Goal: Task Accomplishment & Management: Manage account settings

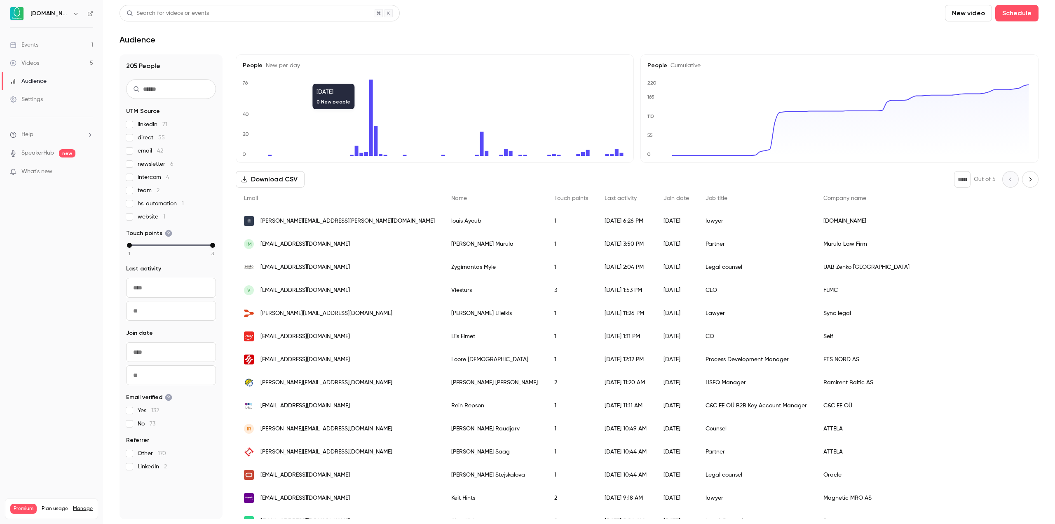
click at [34, 42] on div "Events" at bounding box center [24, 45] width 28 height 8
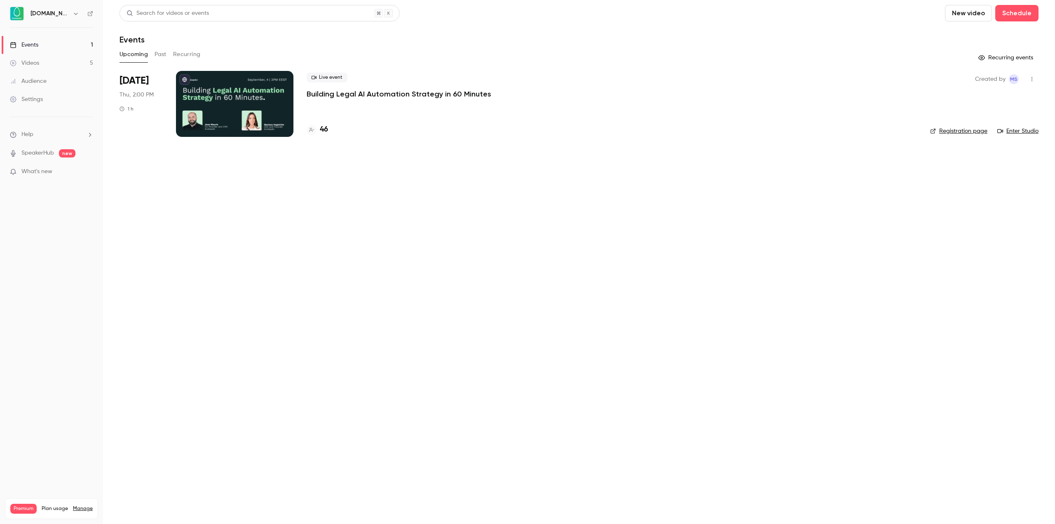
click at [369, 91] on p "Building Legal AI Automation Strategy in 60 Minutes" at bounding box center [399, 94] width 185 height 10
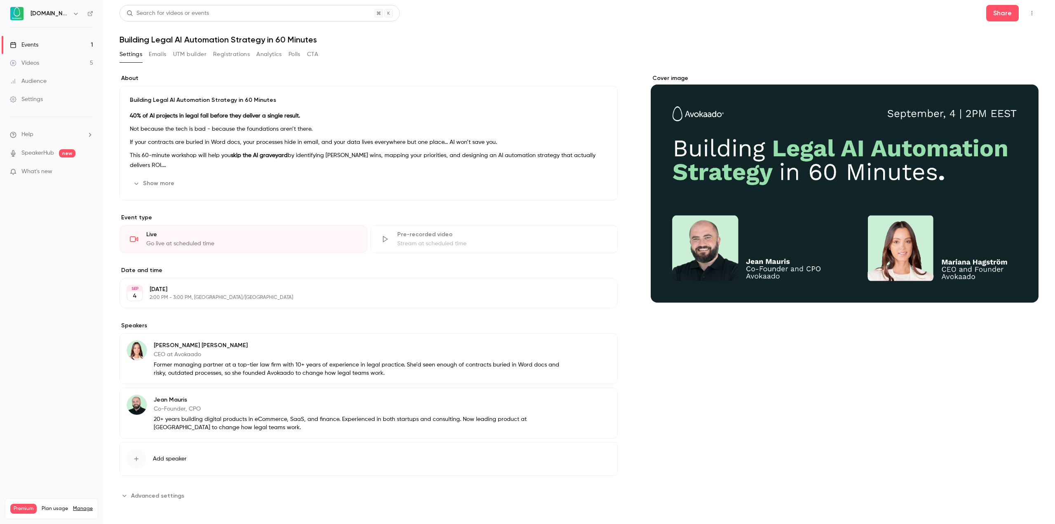
click at [233, 54] on button "Registrations" at bounding box center [231, 54] width 37 height 13
